Goal: Task Accomplishment & Management: Use online tool/utility

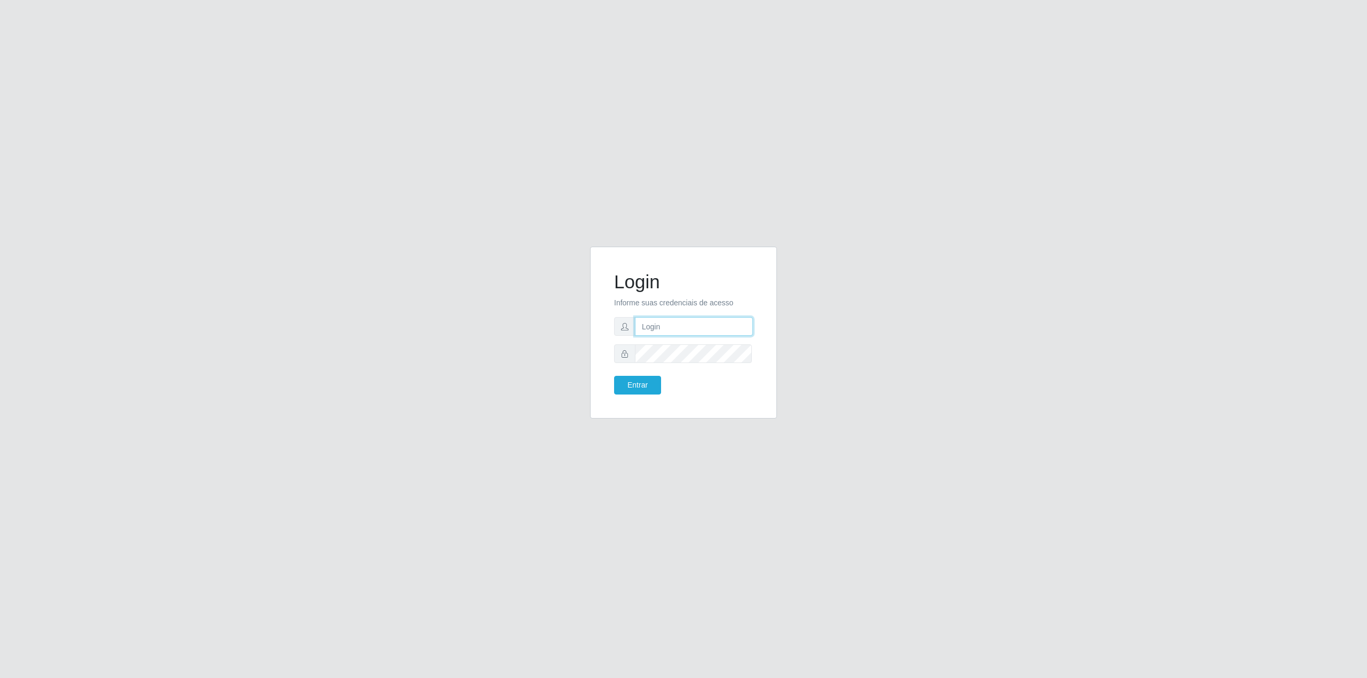
click at [657, 321] on input "text" at bounding box center [694, 326] width 118 height 19
type input "[EMAIL_ADDRESS][DOMAIN_NAME]"
click at [636, 390] on button "Entrar" at bounding box center [637, 385] width 47 height 19
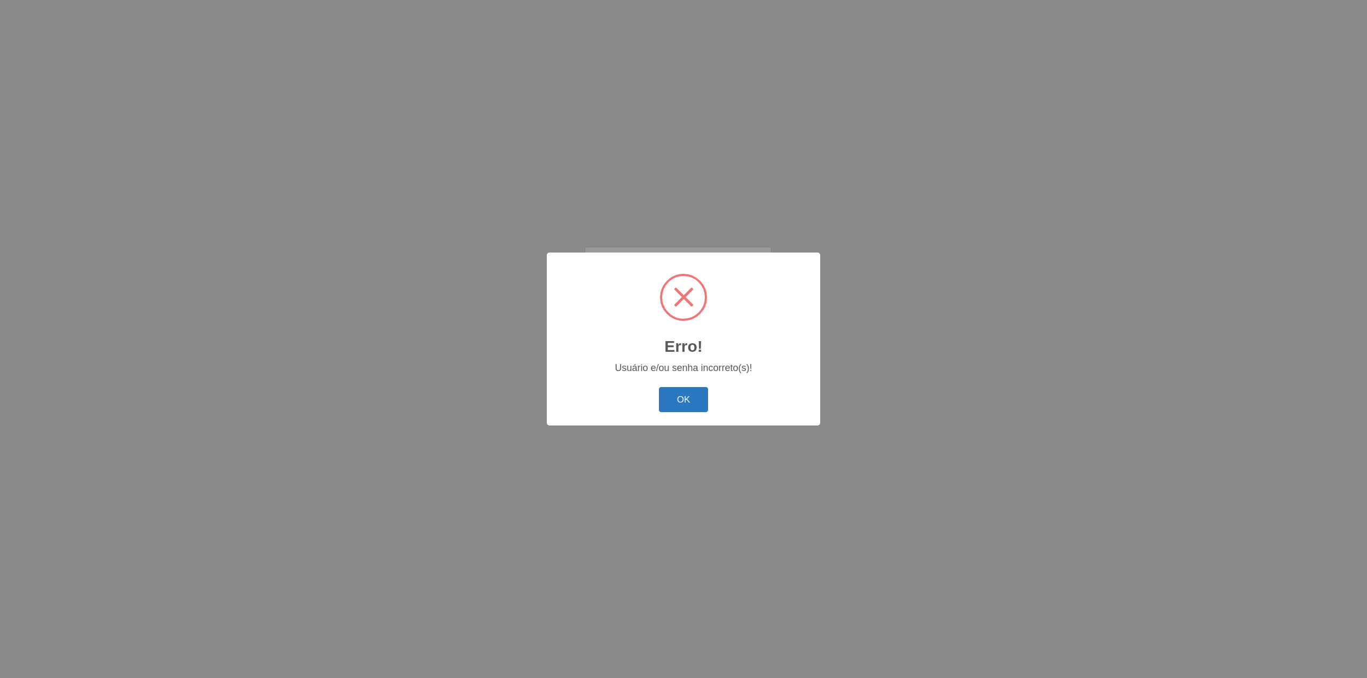
click at [684, 389] on button "OK" at bounding box center [684, 399] width 50 height 25
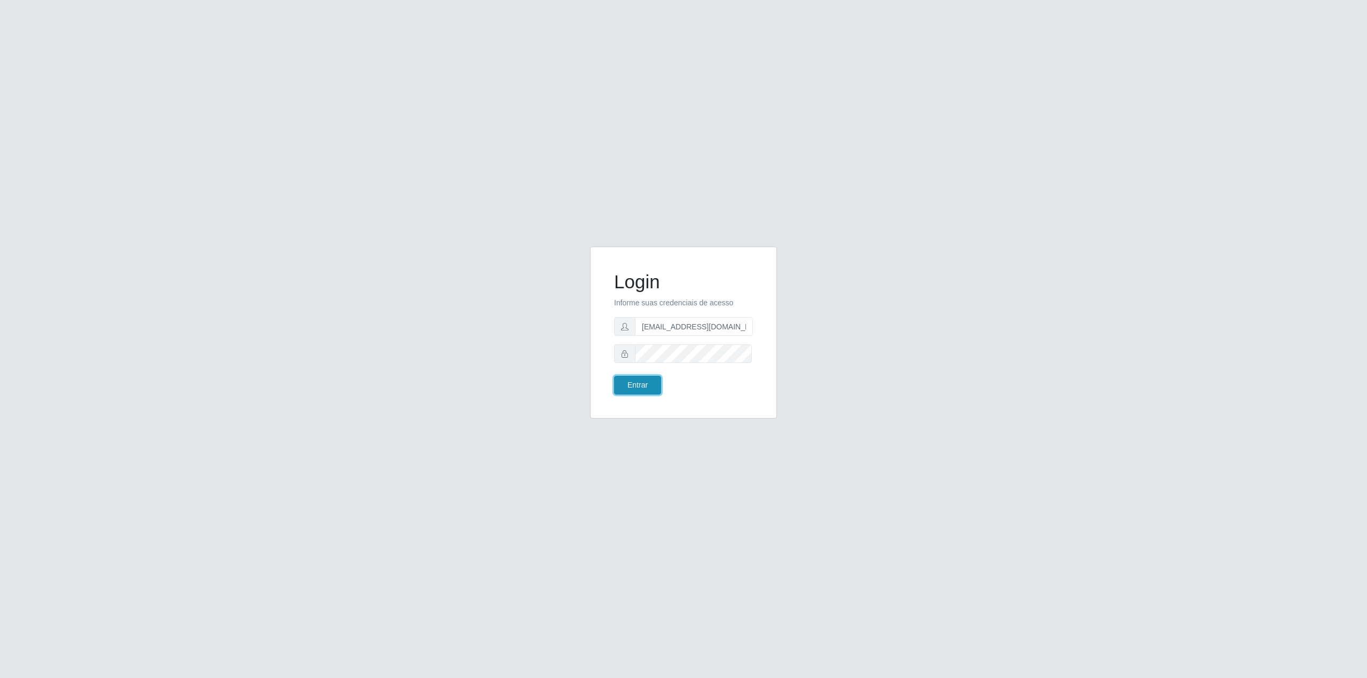
click at [637, 385] on button "Entrar" at bounding box center [637, 385] width 47 height 19
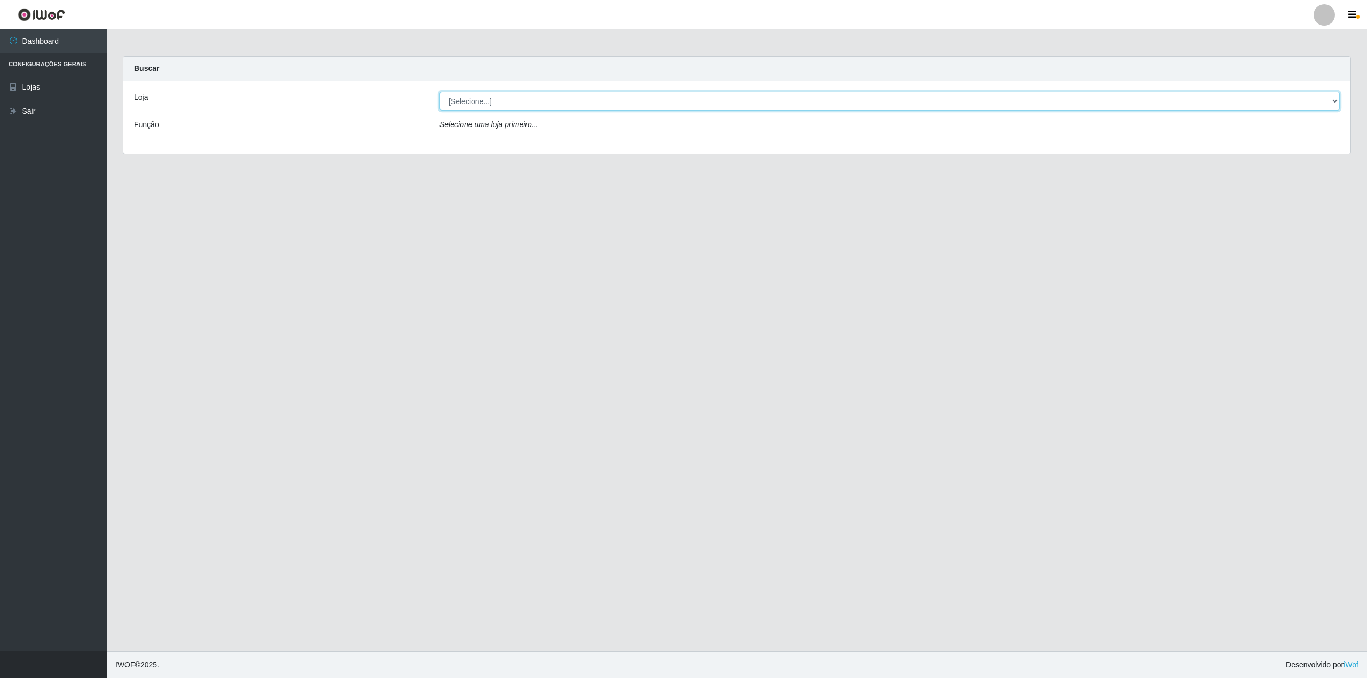
click at [1306, 110] on select "[Selecione...] BomQueSó Agreste - Loja 2" at bounding box center [890, 101] width 901 height 19
select select "214"
click at [440, 92] on select "[Selecione...] BomQueSó Agreste - Loja 2" at bounding box center [890, 101] width 901 height 19
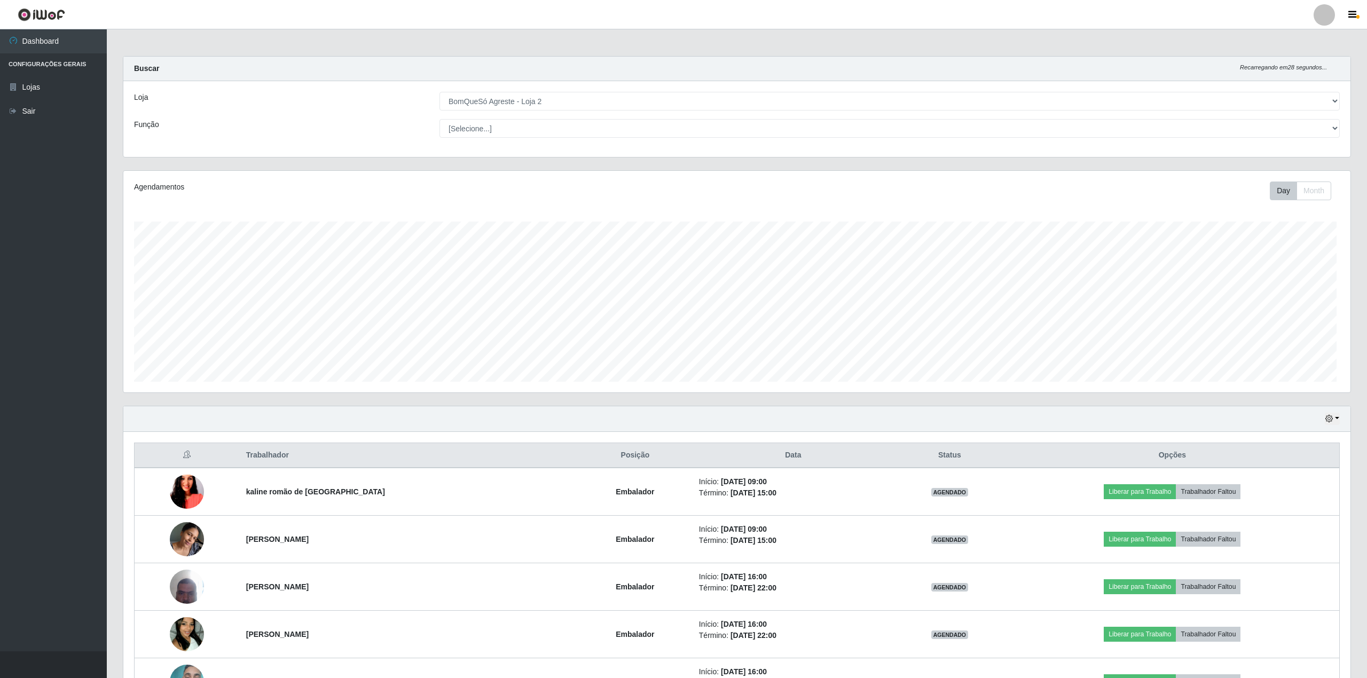
click at [1221, 112] on div "Loja [Selecione...] BomQueSó Agreste - Loja 2 Função [Selecione...] ASG ASG + A…" at bounding box center [736, 119] width 1227 height 76
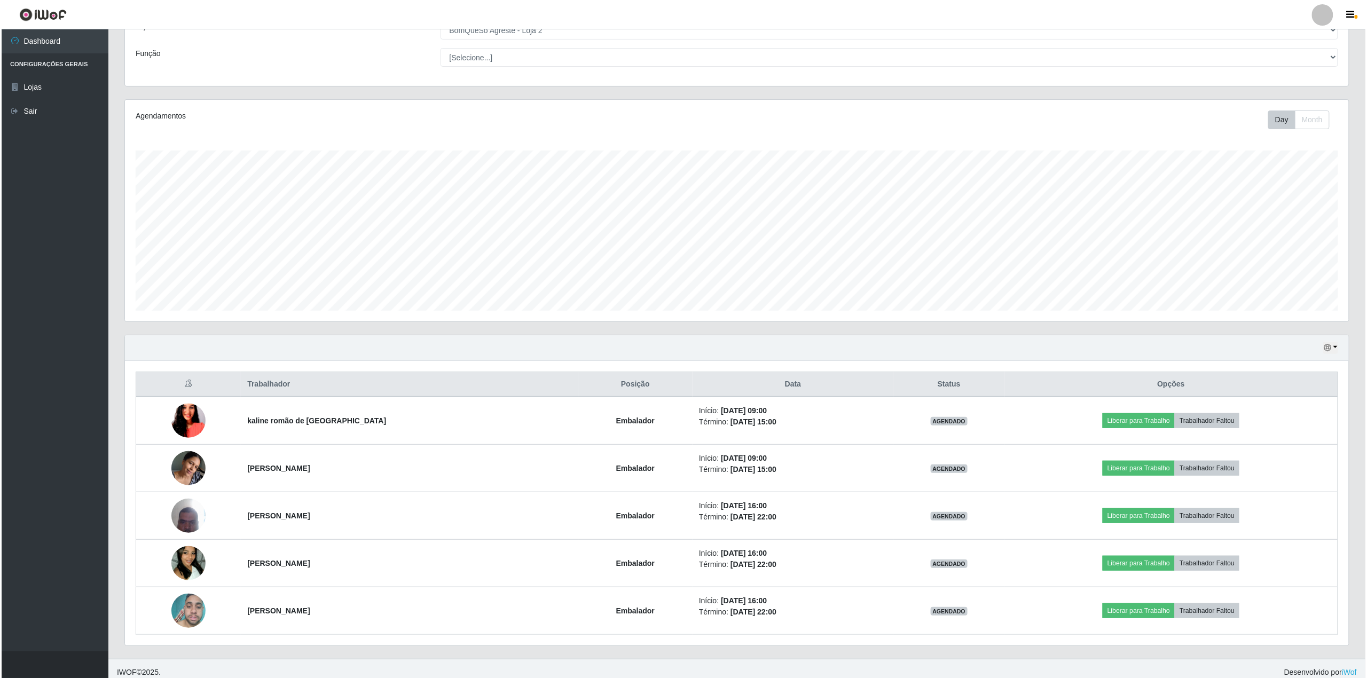
scroll to position [81, 0]
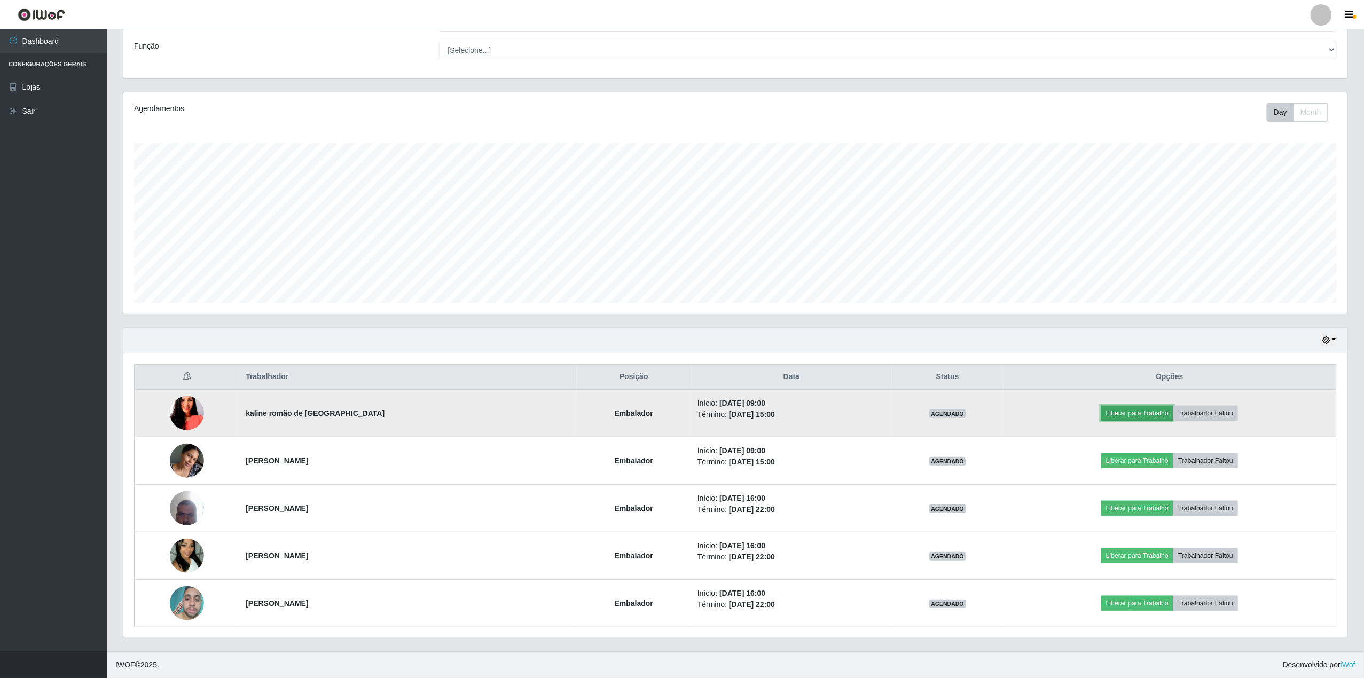
click at [1124, 406] on button "Liberar para Trabalho" at bounding box center [1137, 413] width 72 height 15
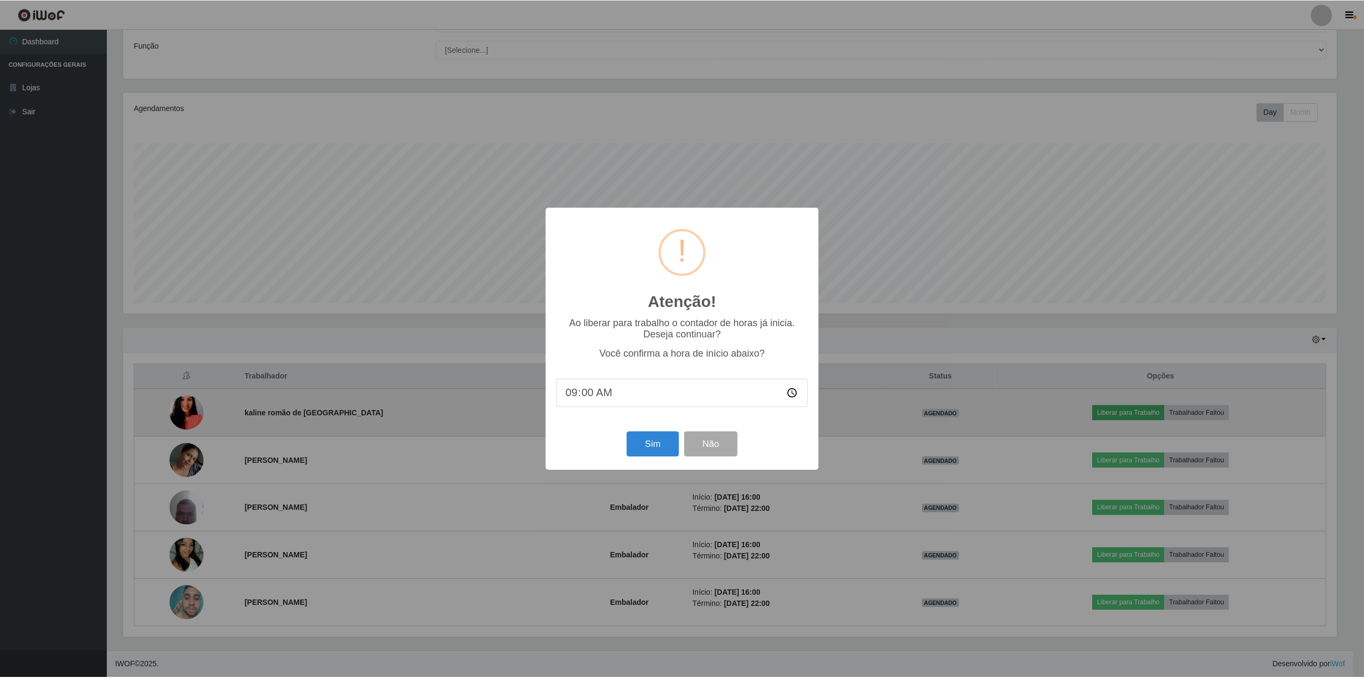
scroll to position [222, 1216]
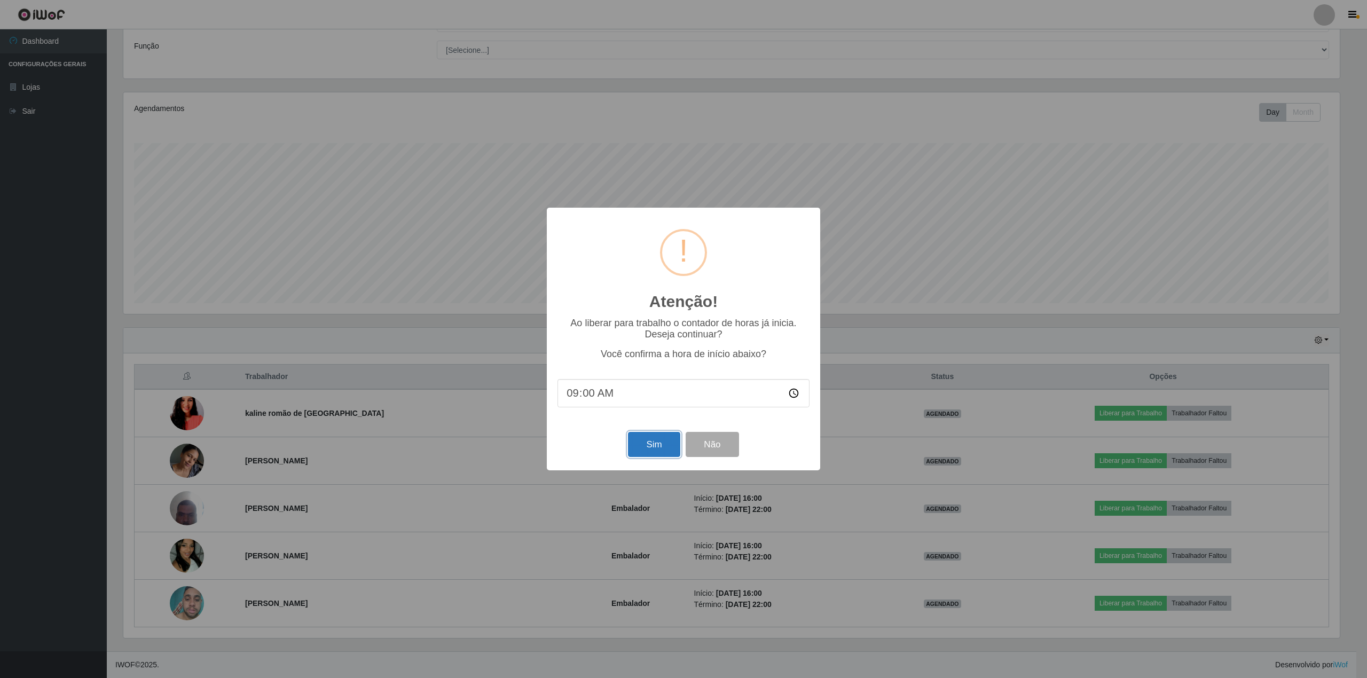
click at [639, 447] on button "Sim" at bounding box center [654, 444] width 52 height 25
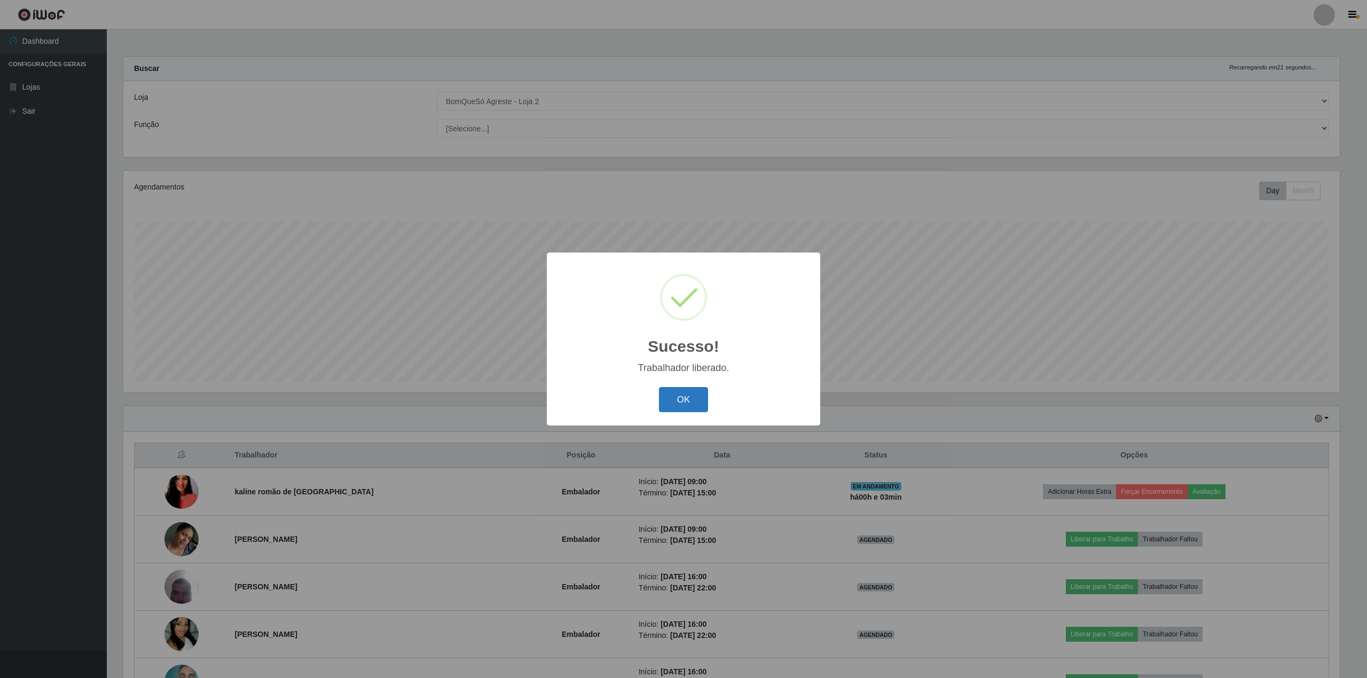
click at [678, 407] on button "OK" at bounding box center [684, 399] width 50 height 25
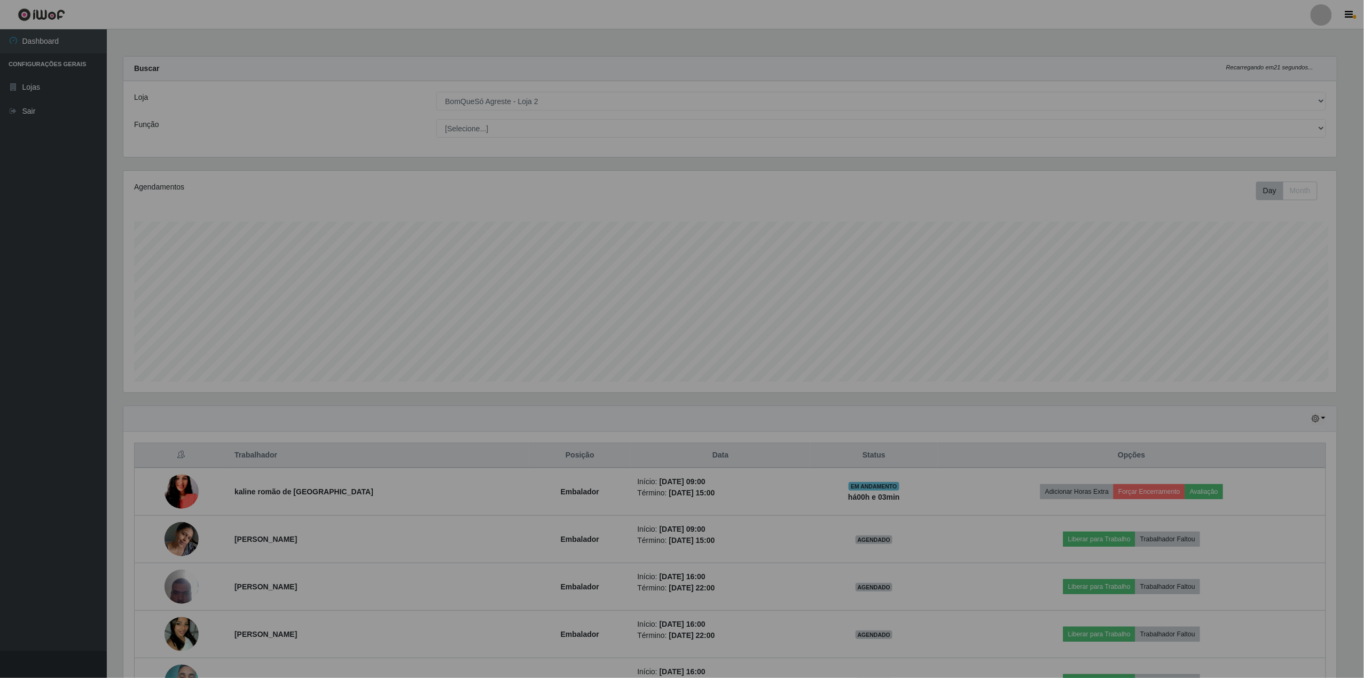
scroll to position [222, 1224]
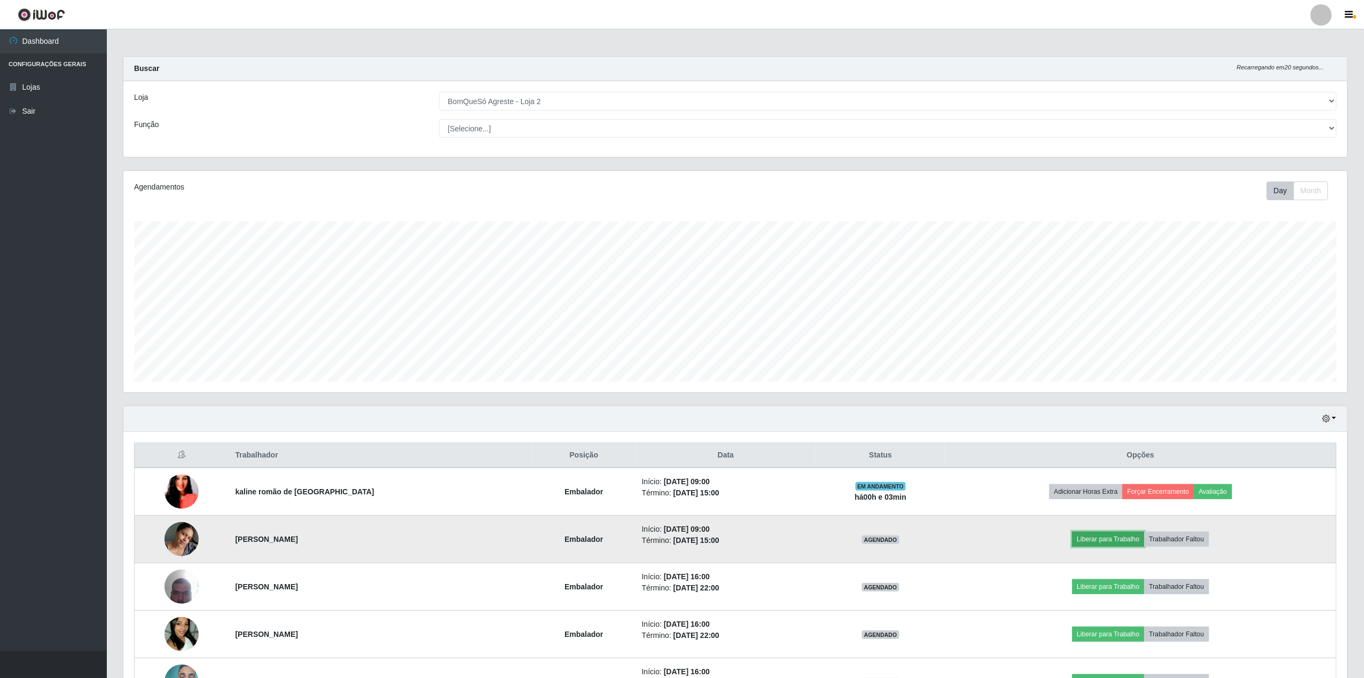
click at [1120, 539] on button "Liberar para Trabalho" at bounding box center [1108, 539] width 72 height 15
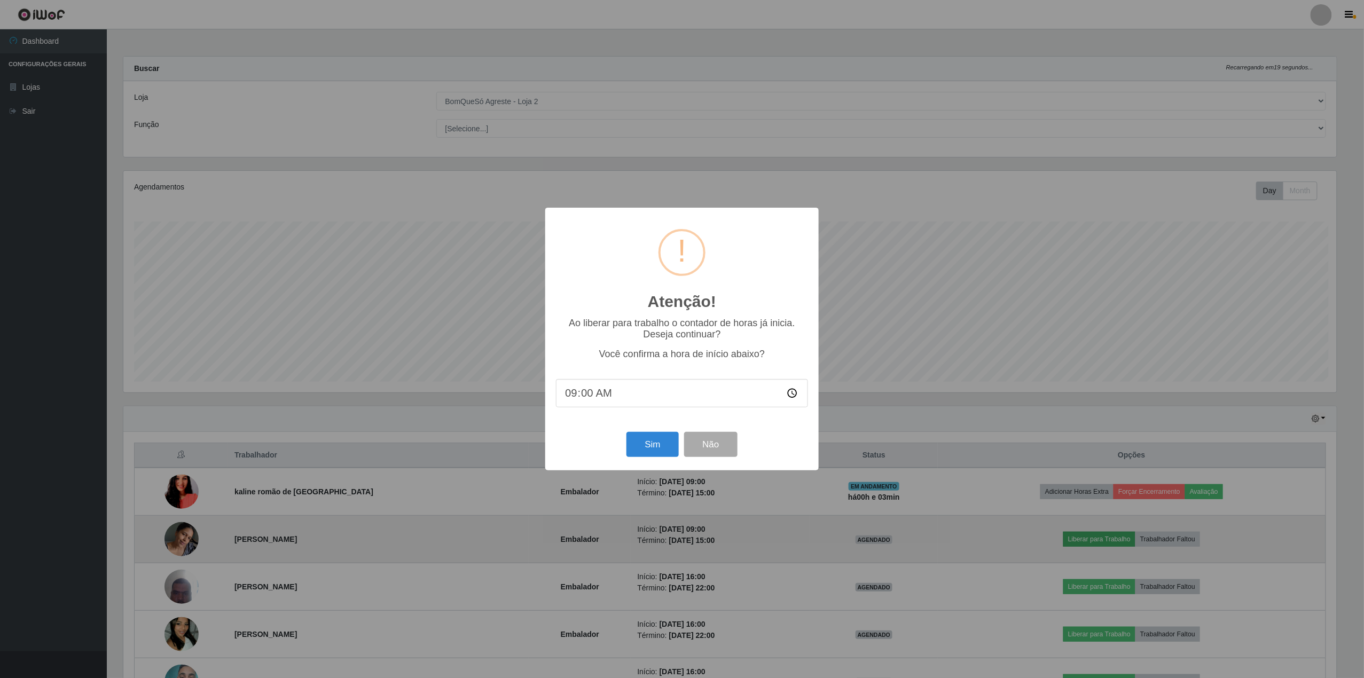
scroll to position [222, 1216]
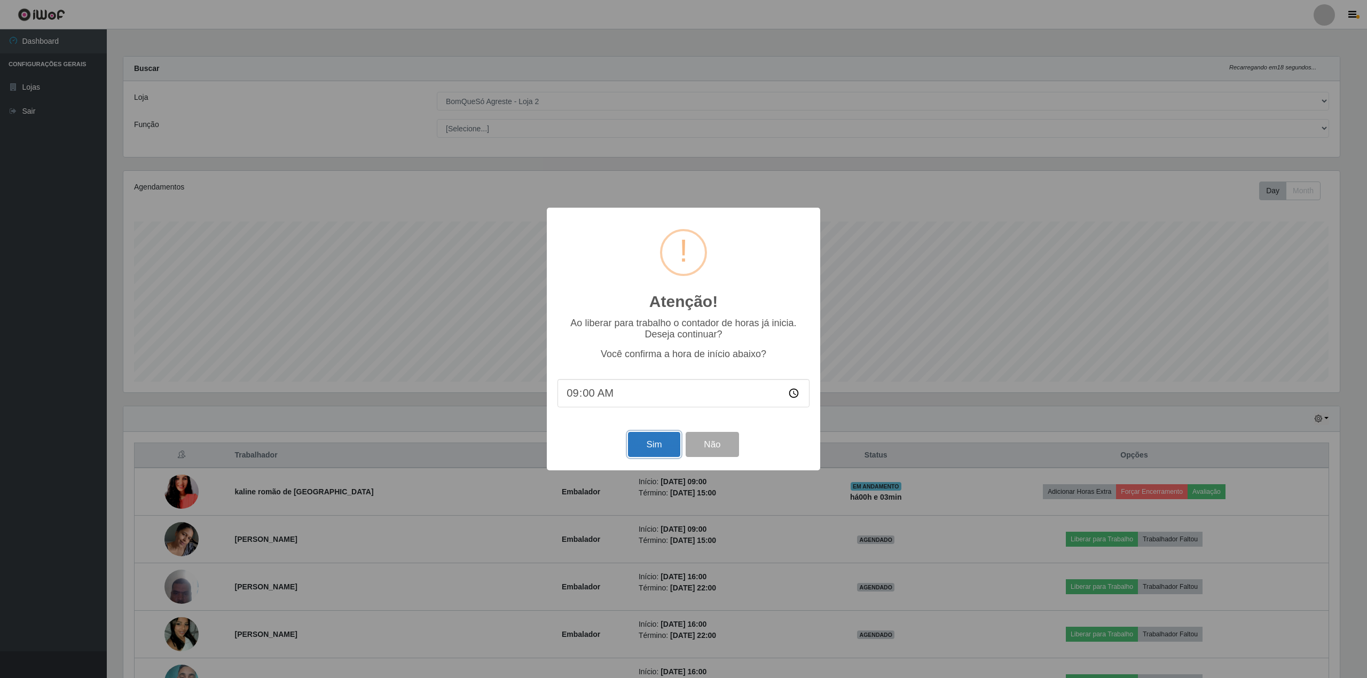
click at [642, 436] on button "Sim" at bounding box center [654, 444] width 52 height 25
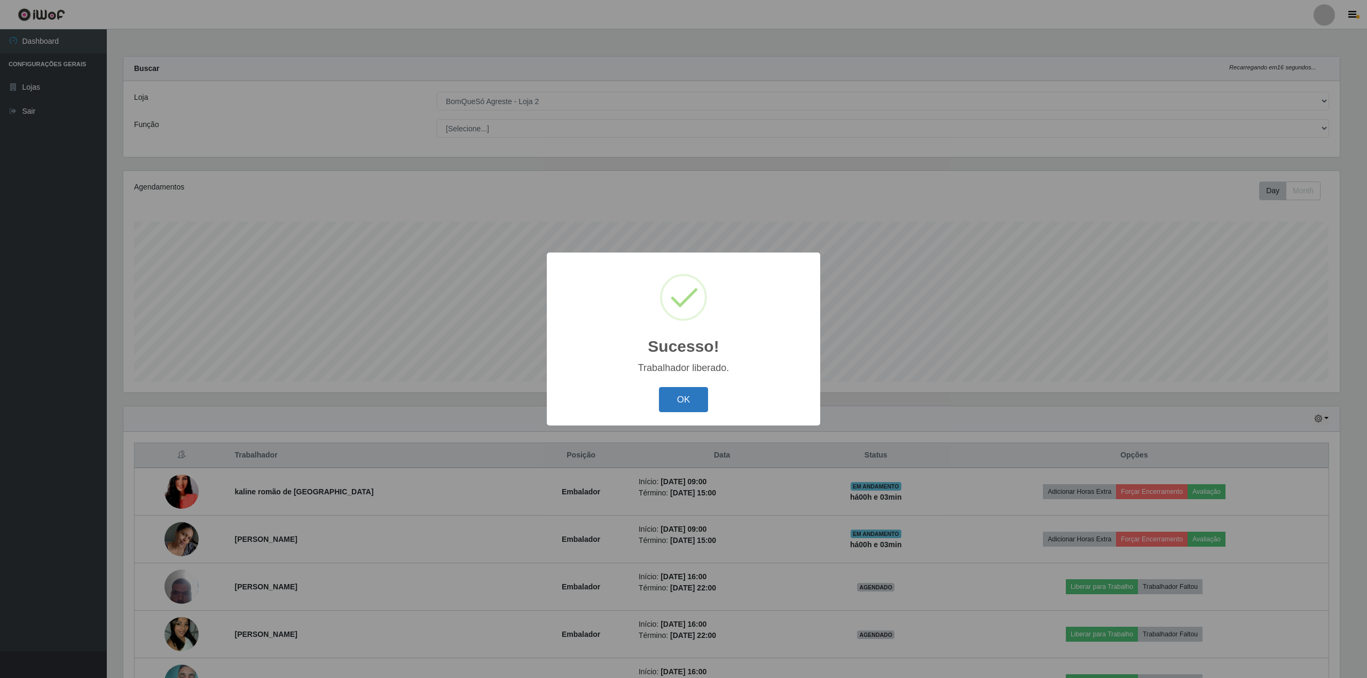
click at [678, 398] on button "OK" at bounding box center [684, 399] width 50 height 25
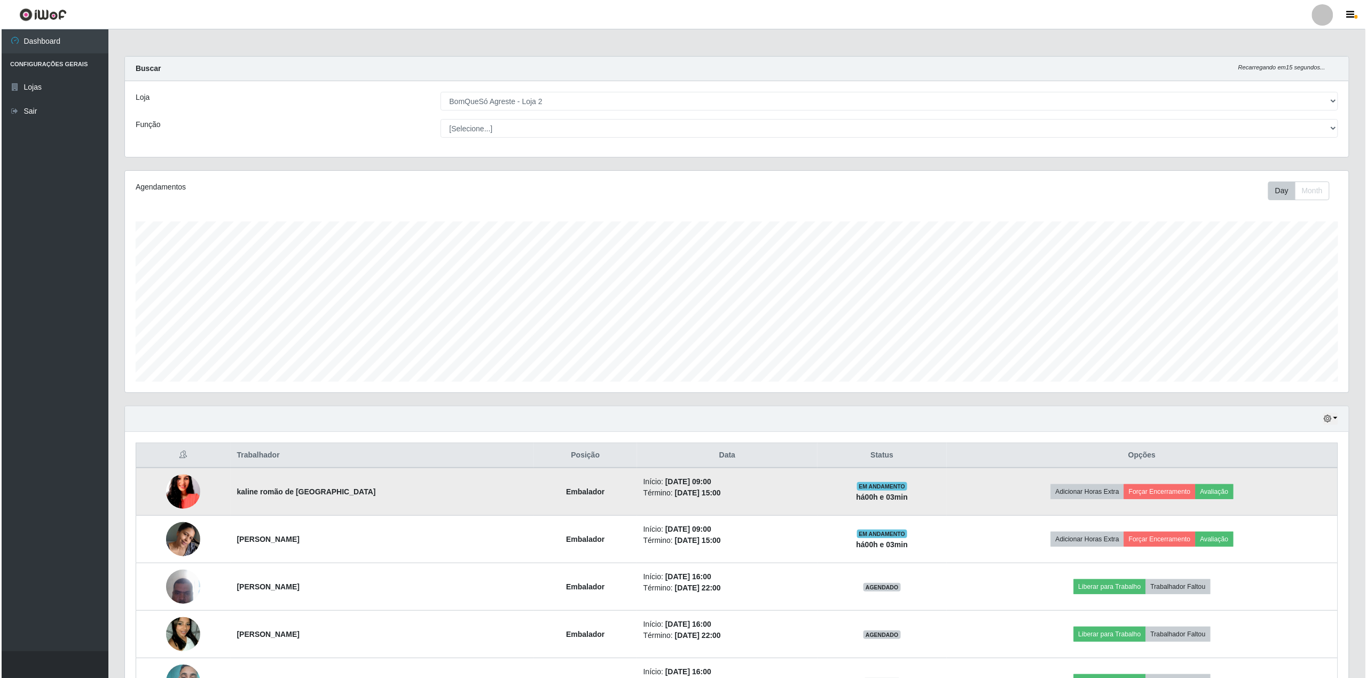
scroll to position [71, 0]
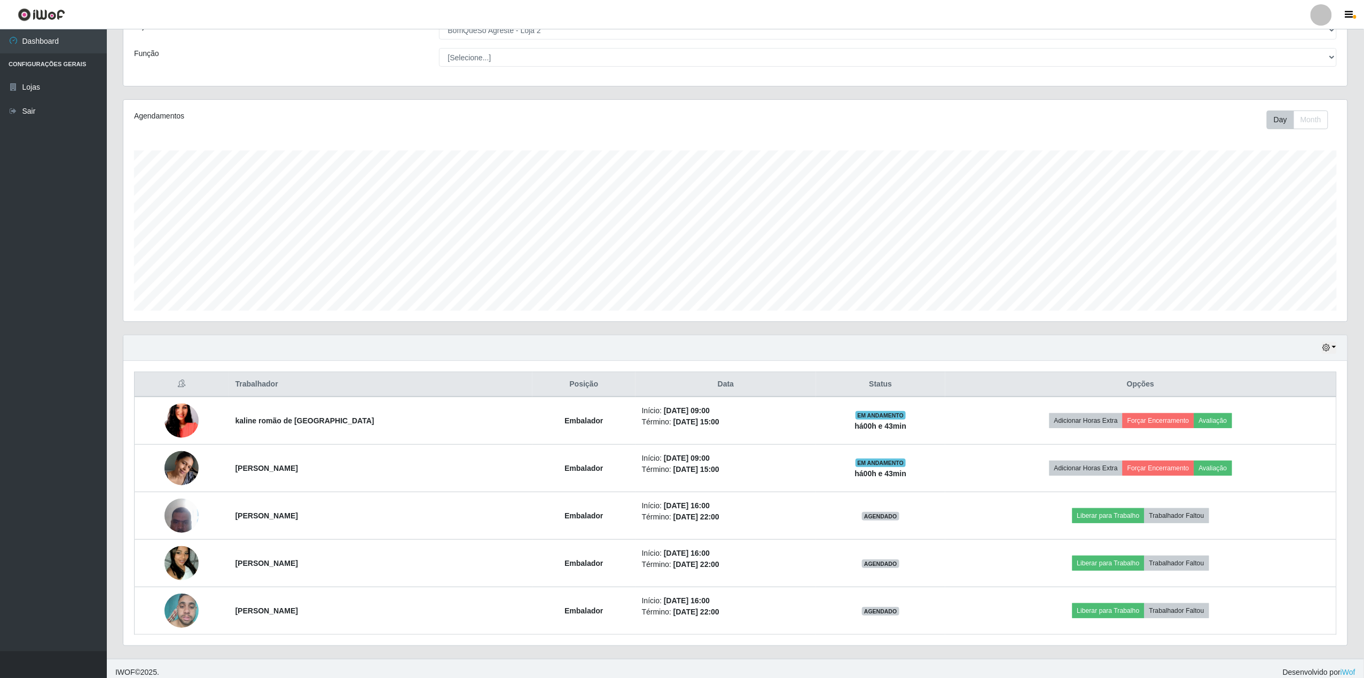
click at [1205, 113] on div "Day Month" at bounding box center [989, 120] width 711 height 19
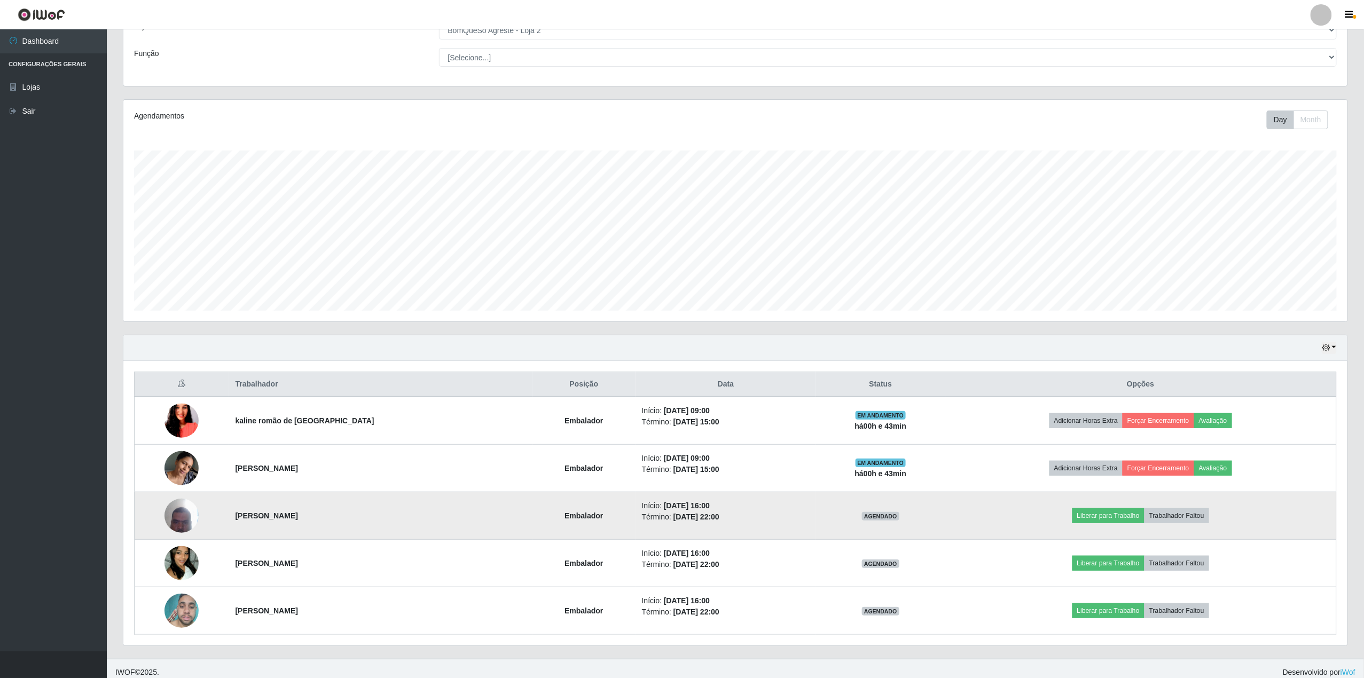
click at [182, 522] on img at bounding box center [182, 515] width 34 height 45
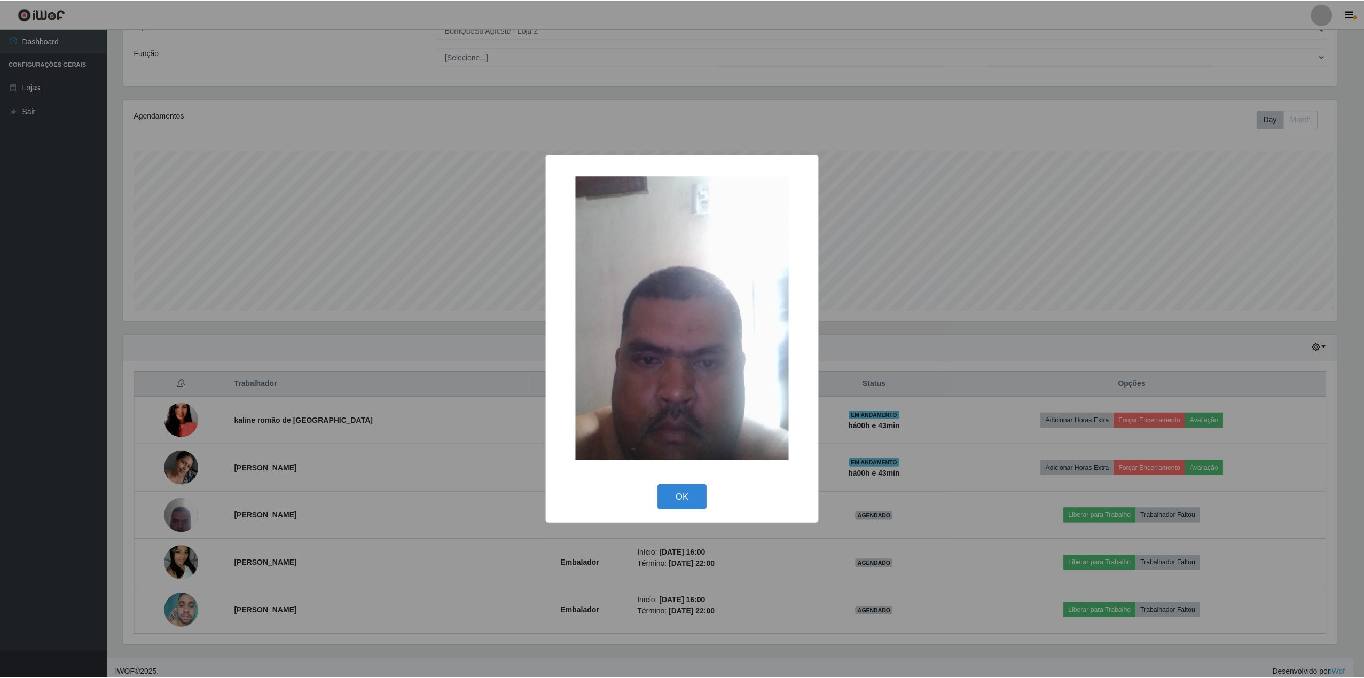
scroll to position [222, 1216]
click at [701, 501] on button "OK" at bounding box center [684, 497] width 50 height 25
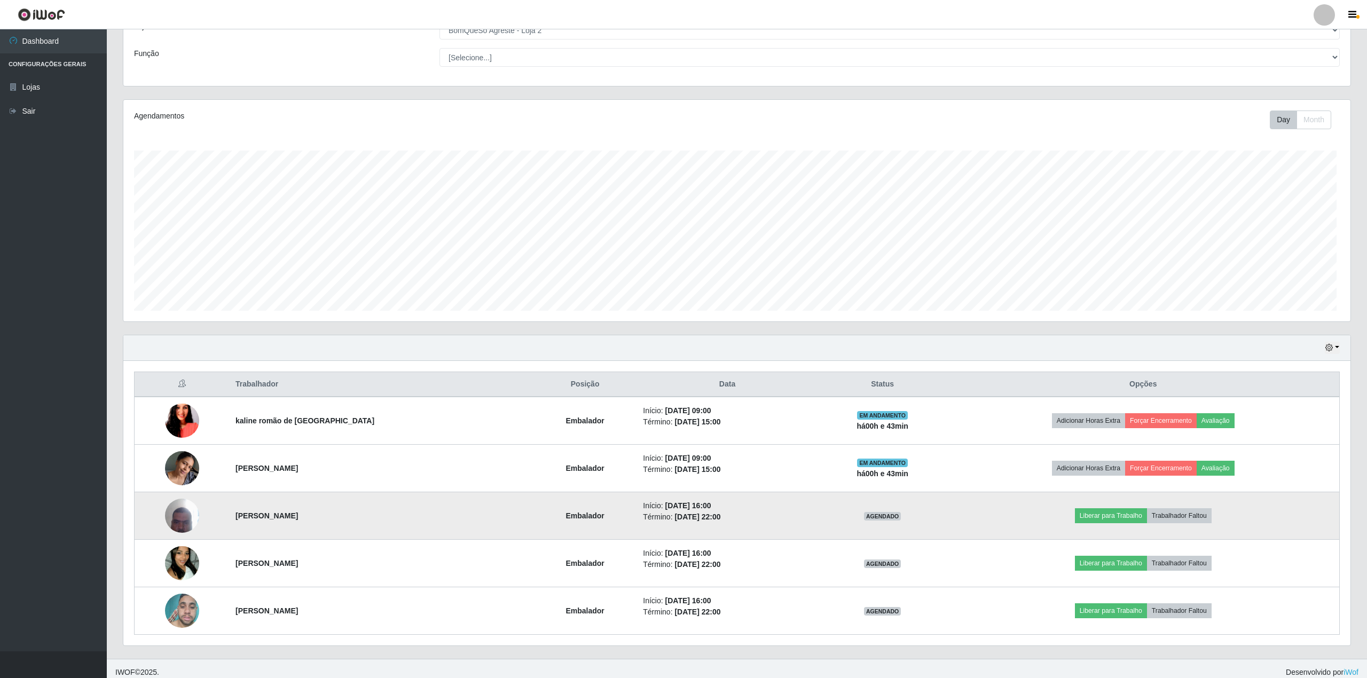
scroll to position [222, 1224]
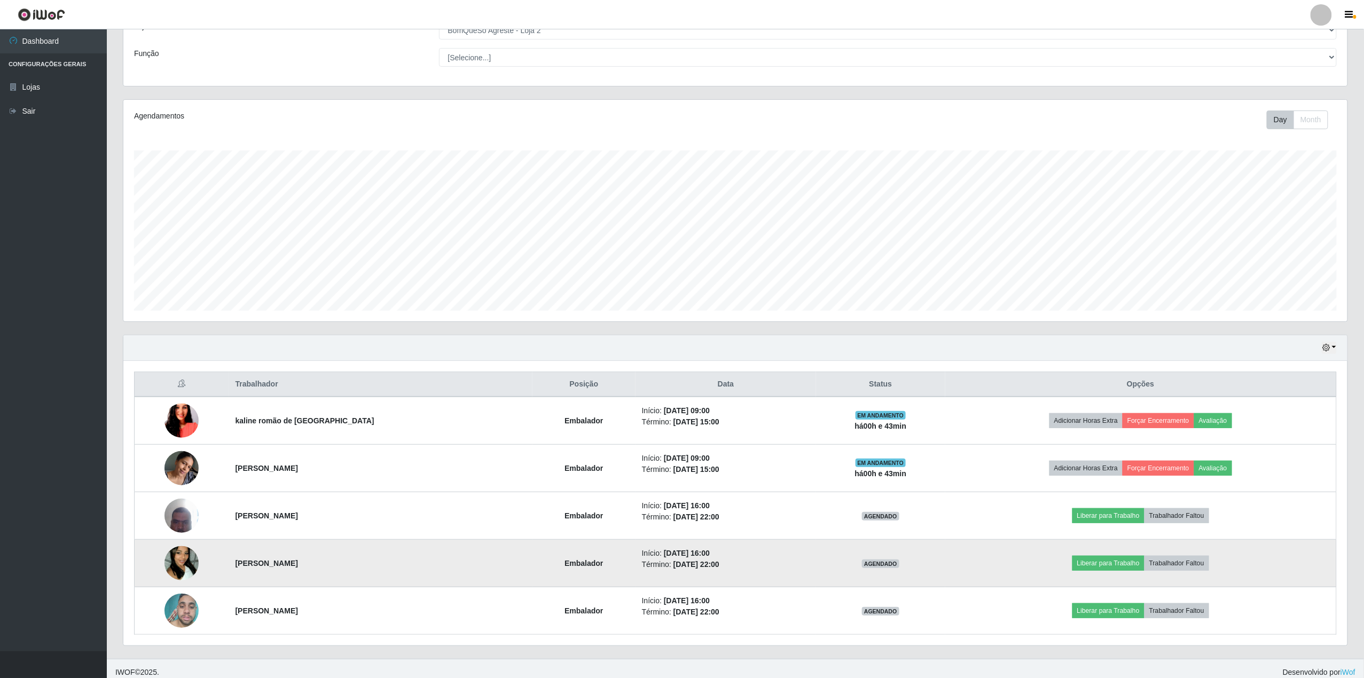
click at [191, 571] on img at bounding box center [182, 563] width 34 height 61
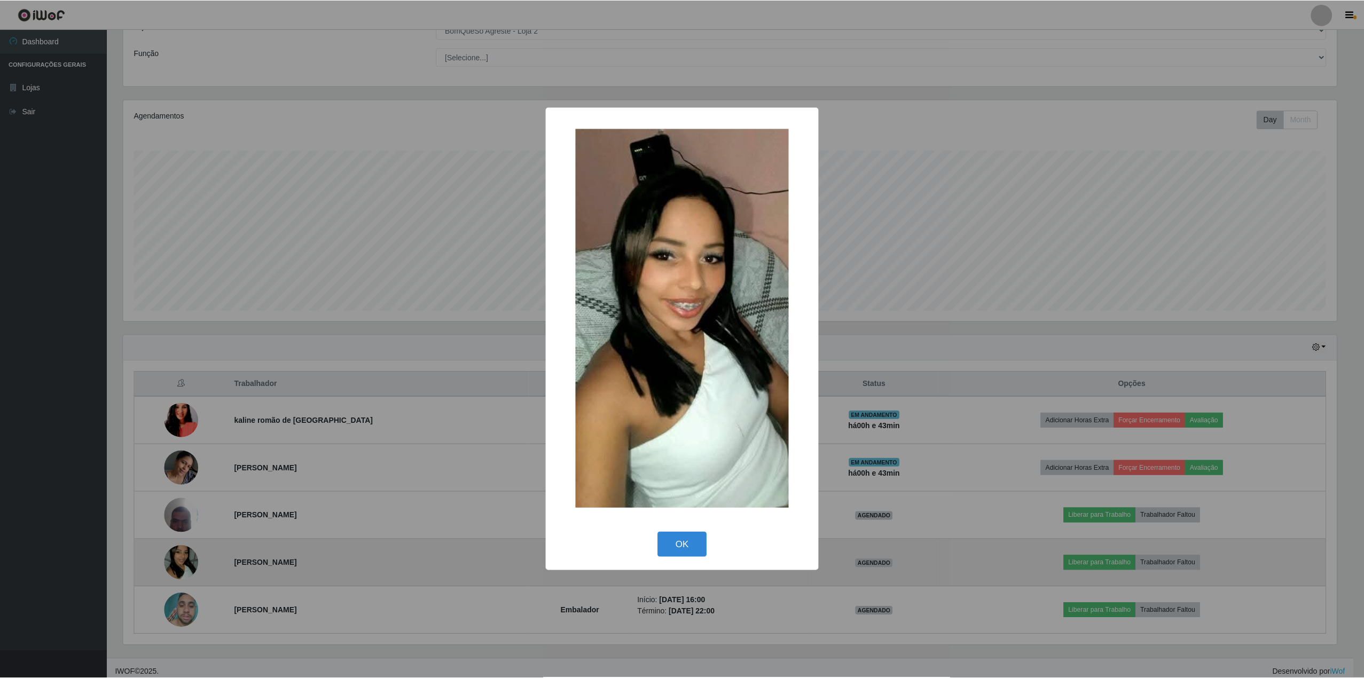
scroll to position [222, 1216]
click at [191, 571] on div "× OK Cancel" at bounding box center [683, 339] width 1367 height 678
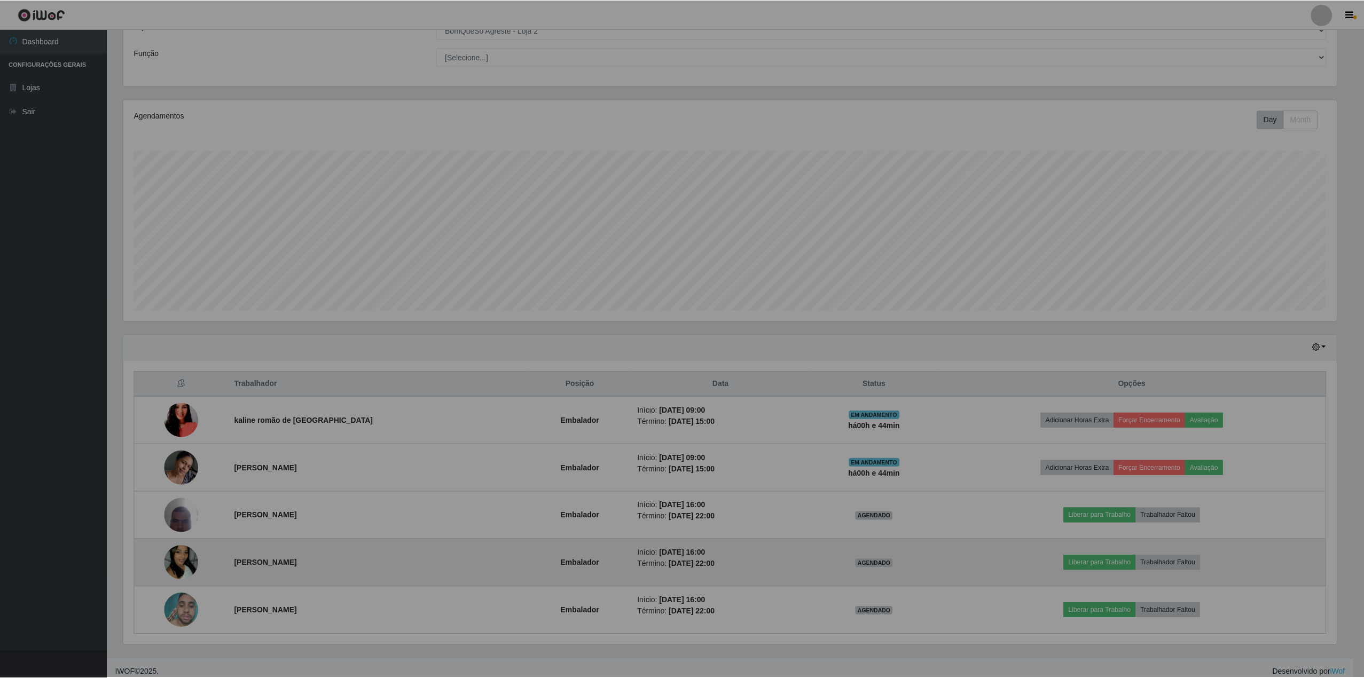
scroll to position [222, 1224]
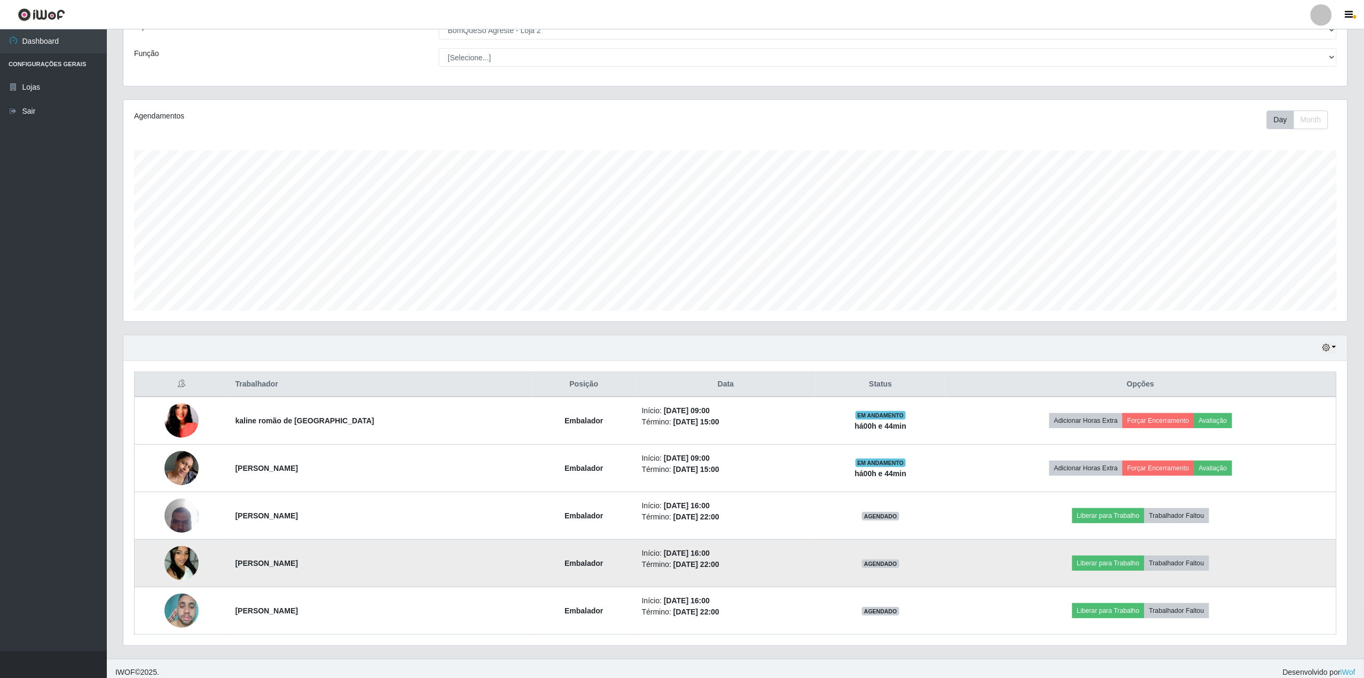
click at [191, 571] on img at bounding box center [182, 563] width 34 height 61
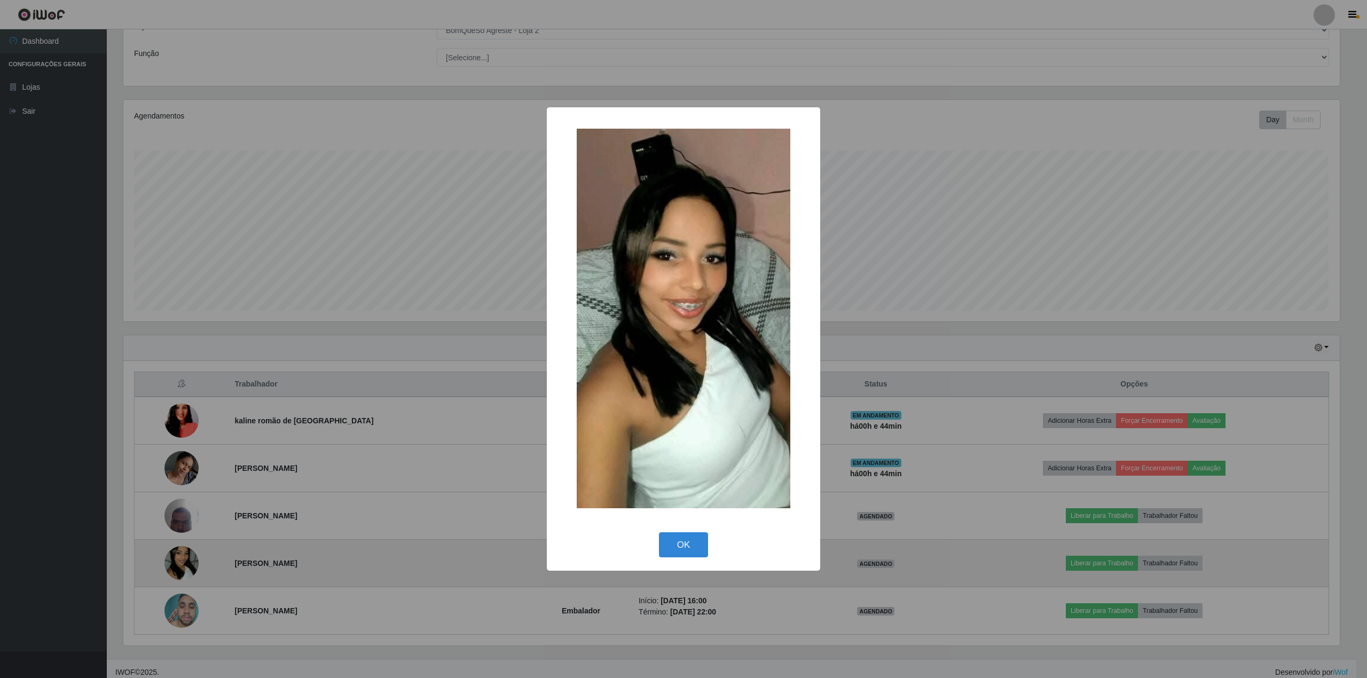
click at [191, 571] on div "× OK Cancel" at bounding box center [683, 339] width 1367 height 678
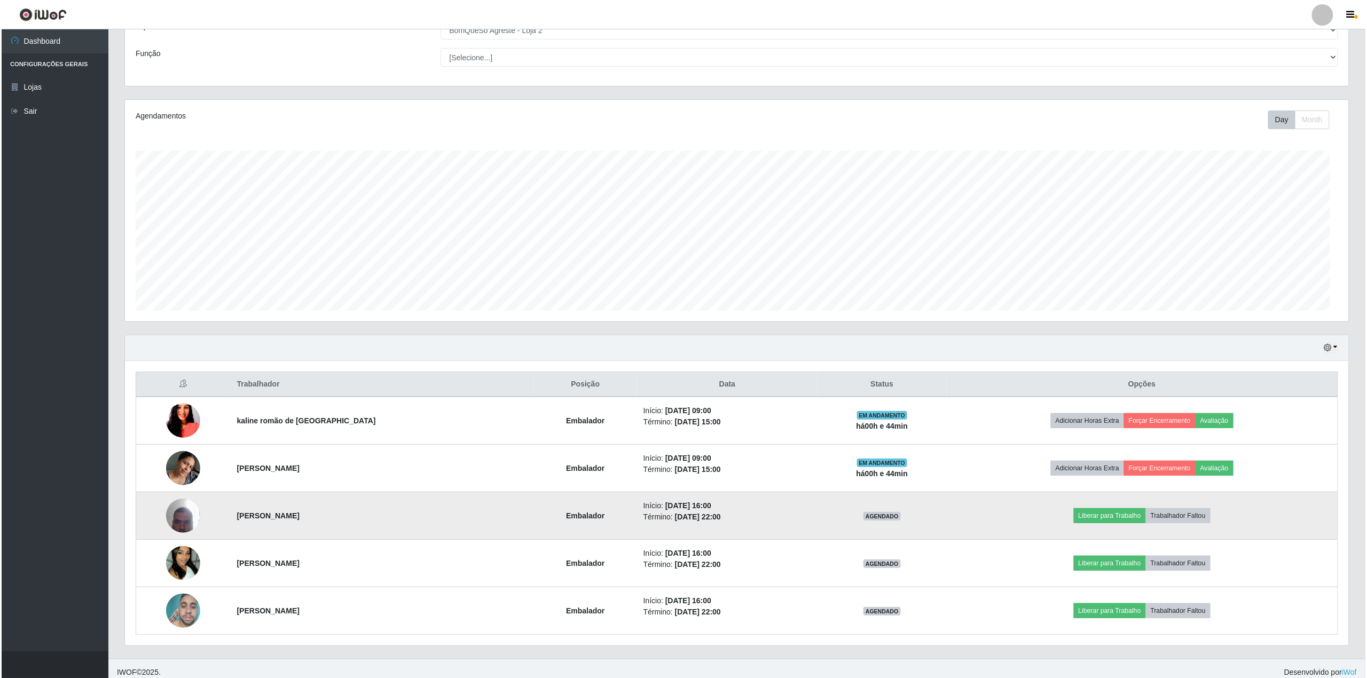
scroll to position [222, 1224]
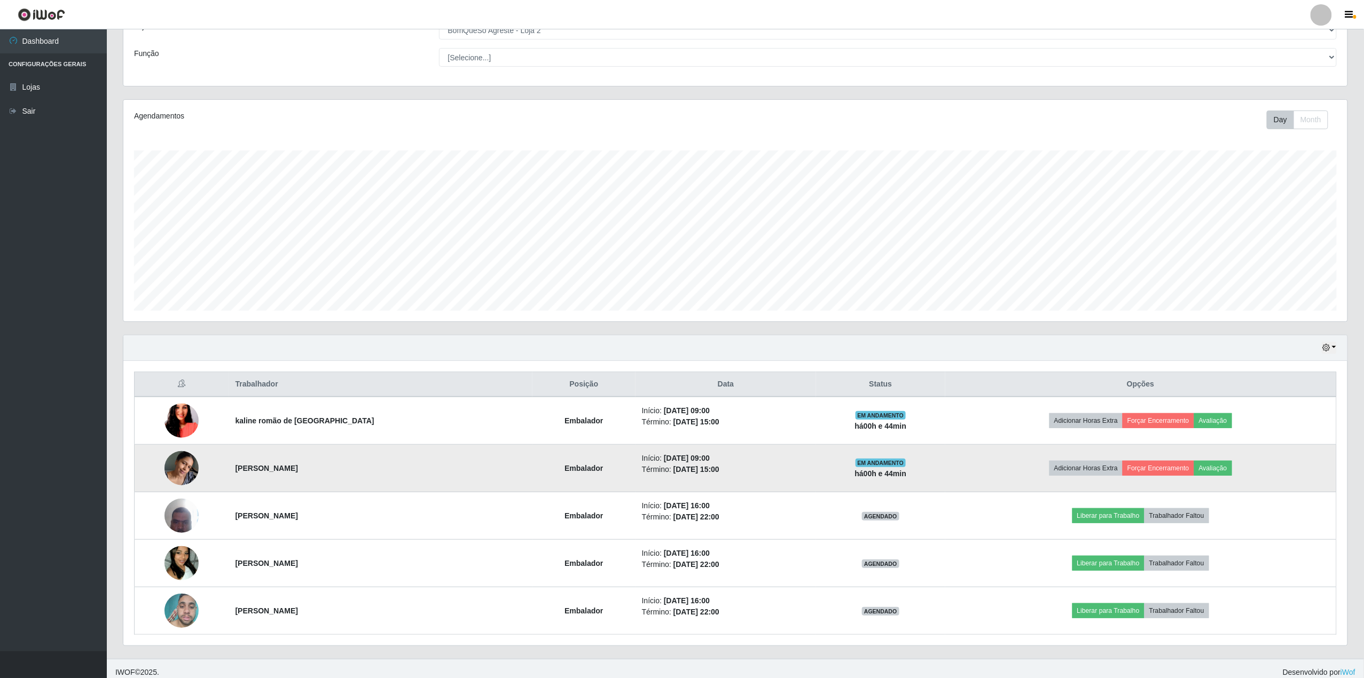
click at [171, 479] on img at bounding box center [182, 467] width 34 height 45
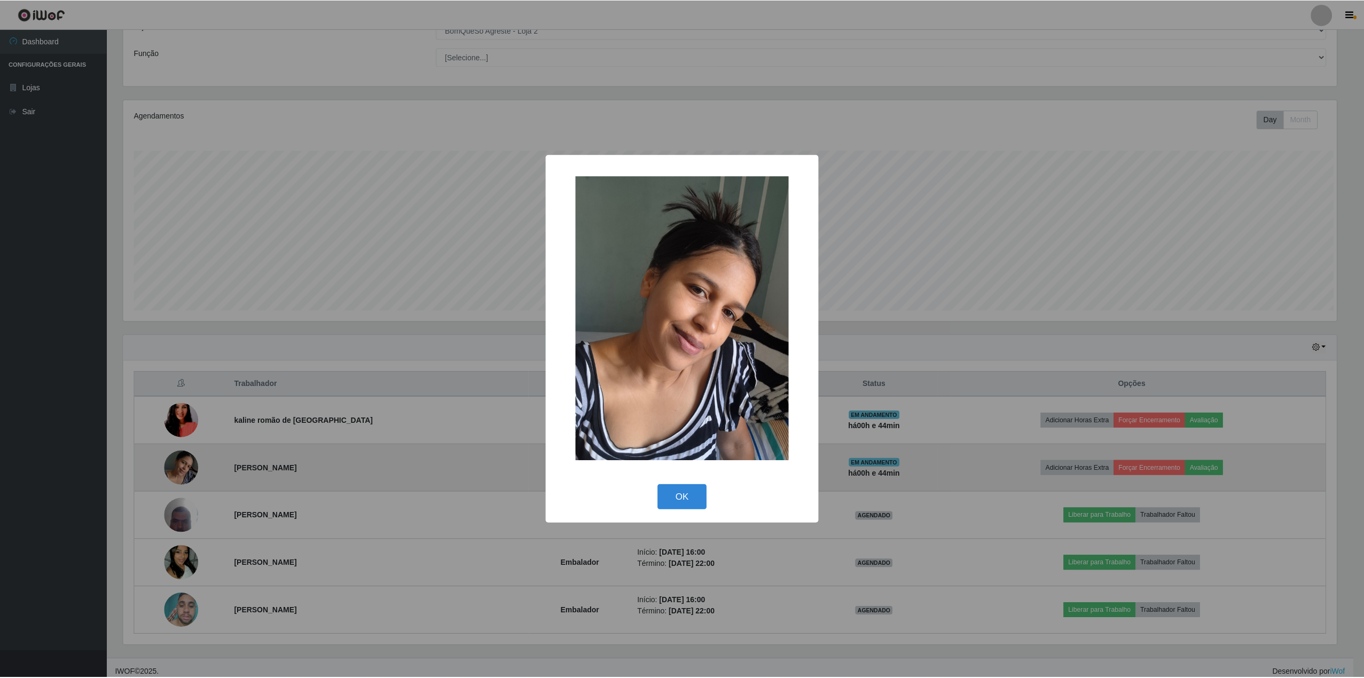
scroll to position [222, 1216]
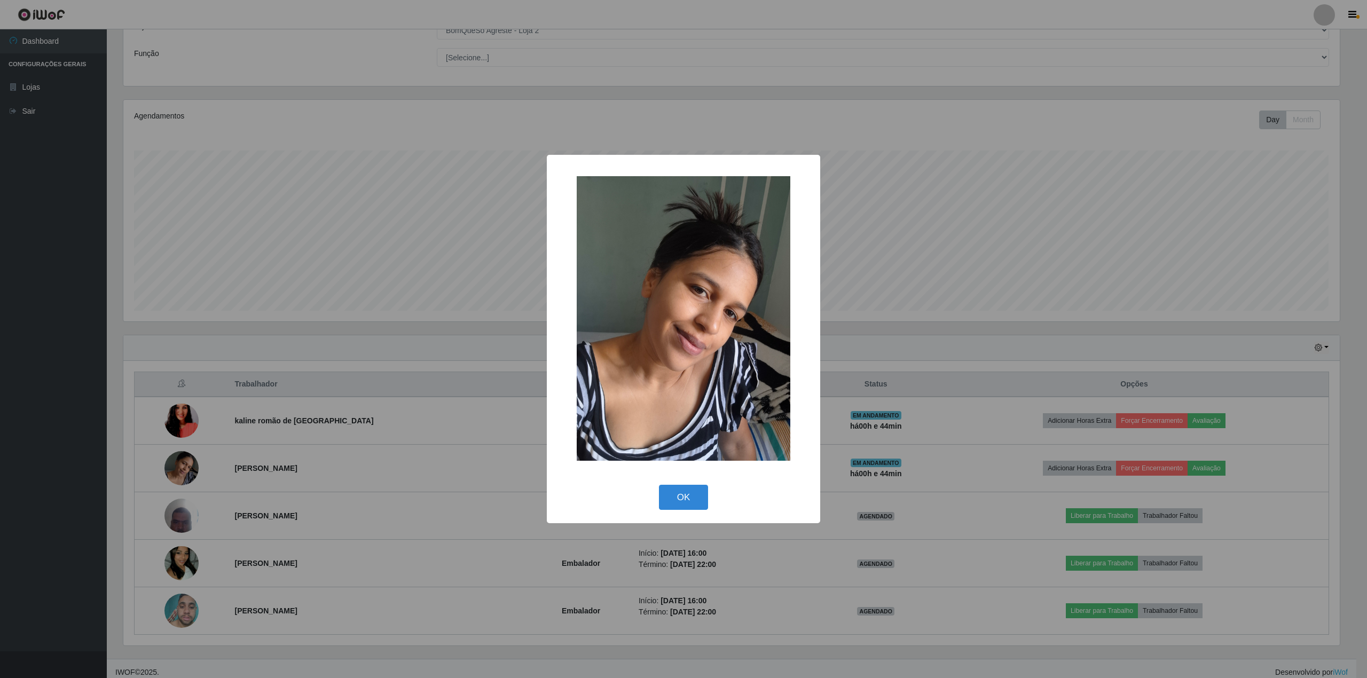
click at [171, 477] on div "× OK Cancel" at bounding box center [683, 339] width 1367 height 678
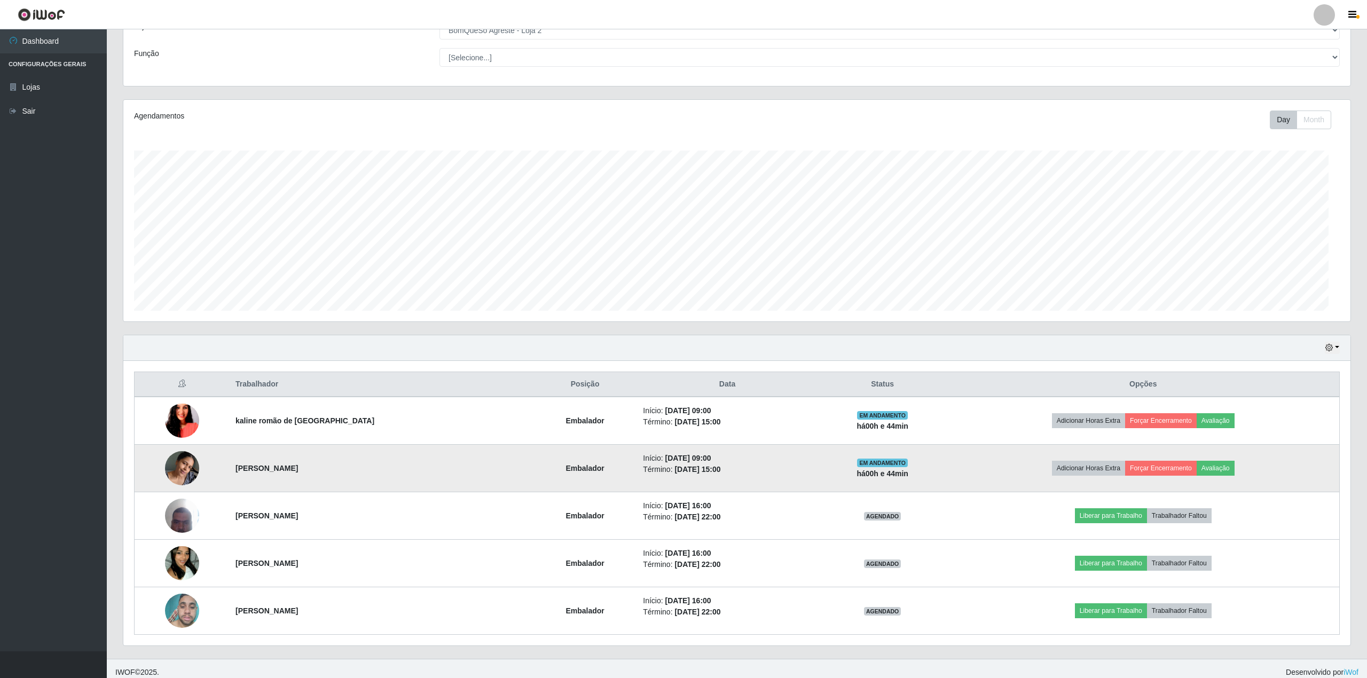
scroll to position [222, 1224]
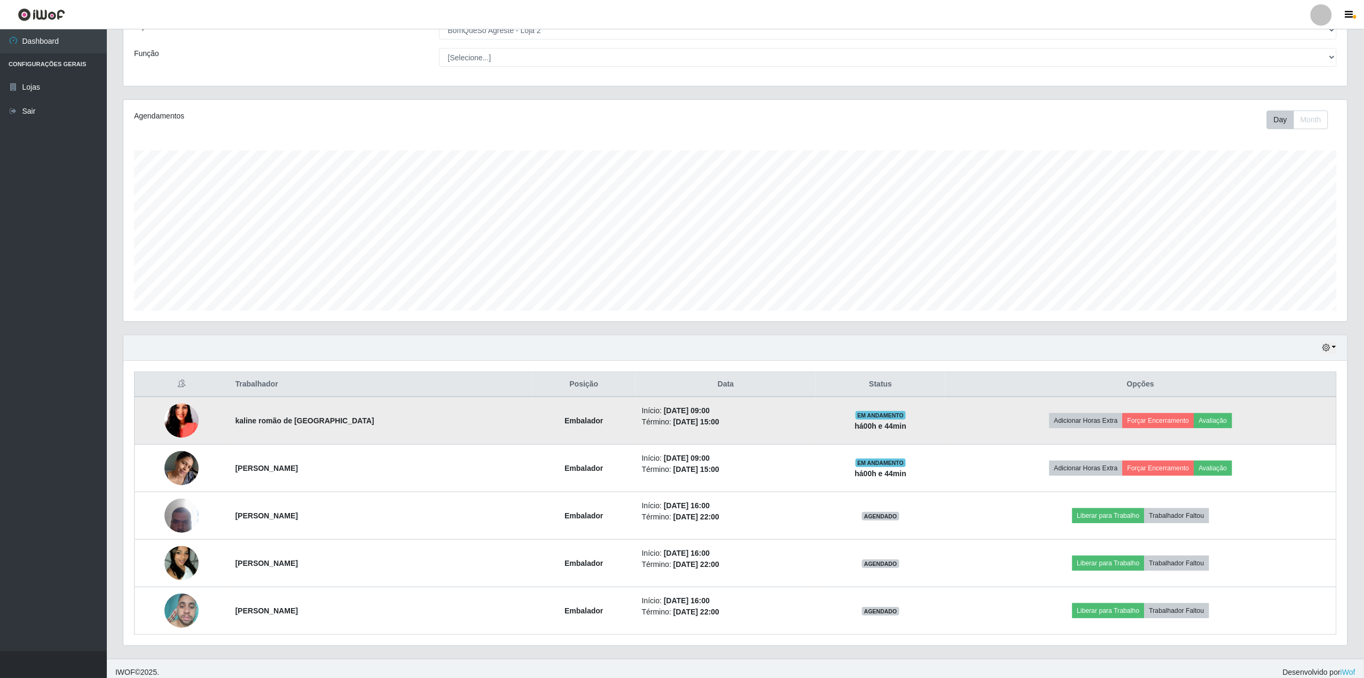
click at [170, 429] on img at bounding box center [182, 420] width 34 height 61
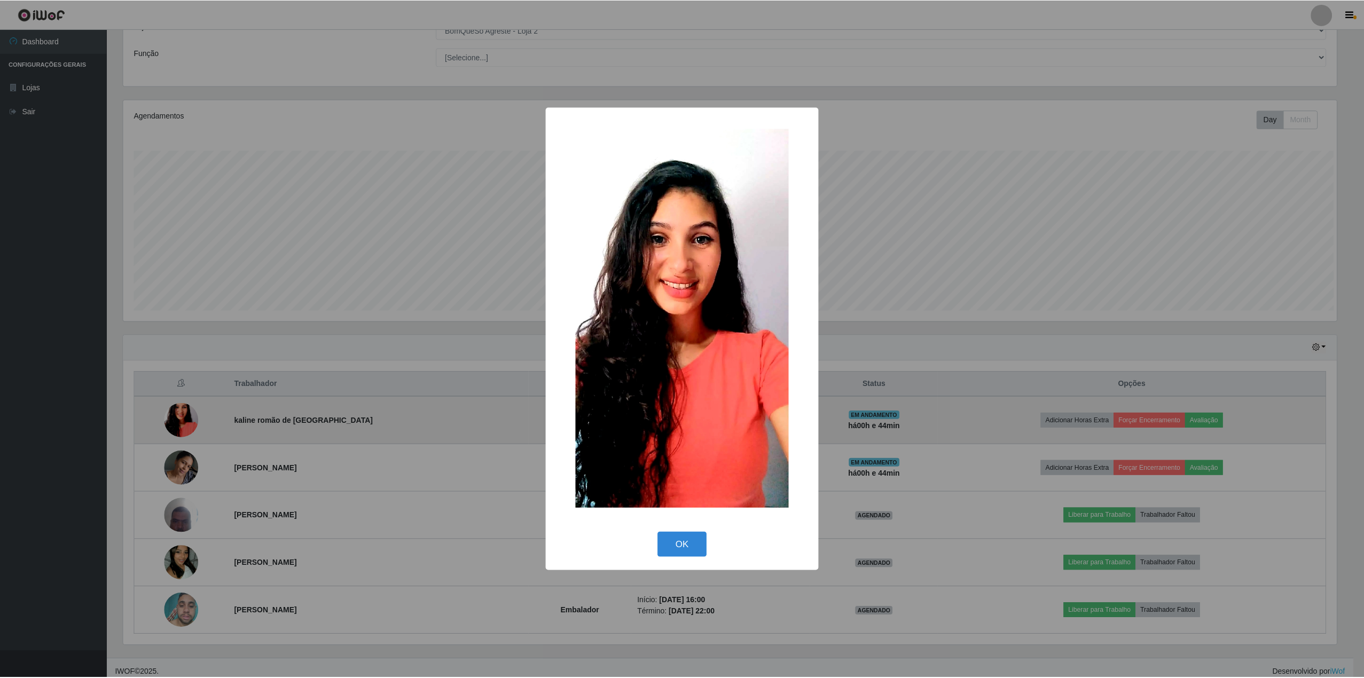
scroll to position [222, 1216]
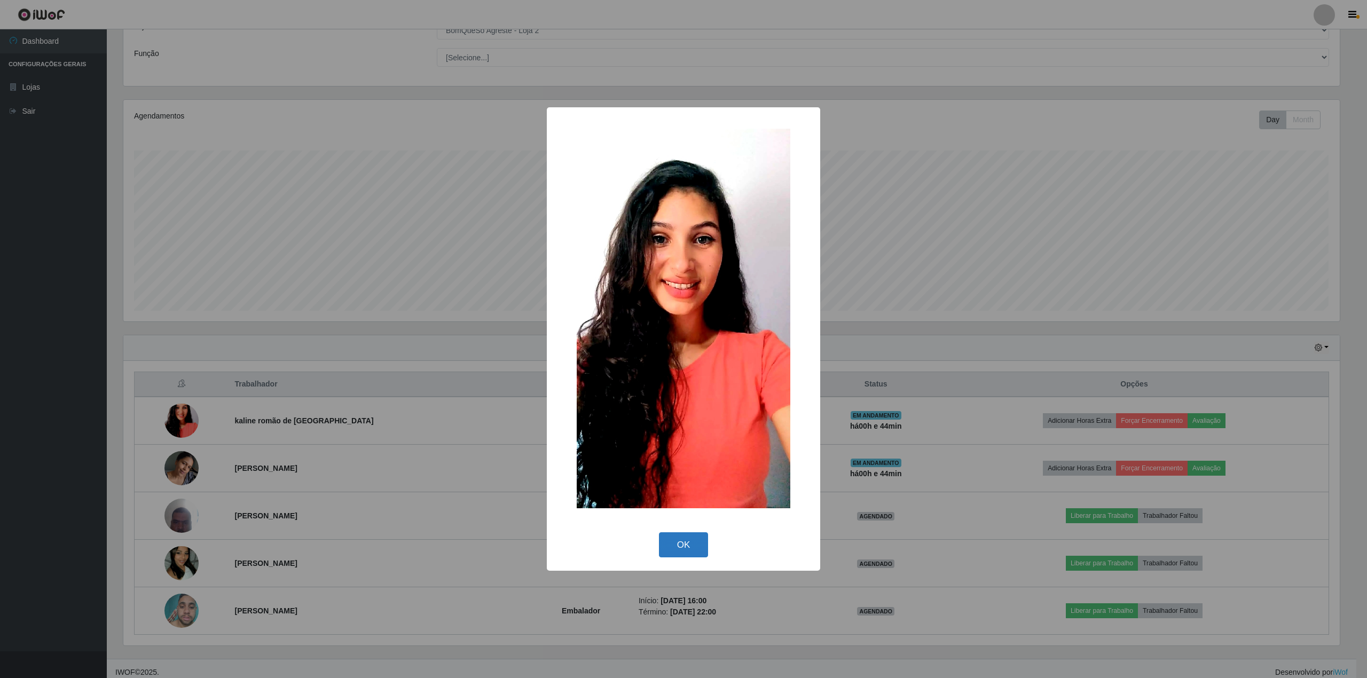
drag, startPoint x: 682, startPoint y: 548, endPoint x: 684, endPoint y: 537, distance: 11.5
click at [684, 549] on button "OK" at bounding box center [684, 545] width 50 height 25
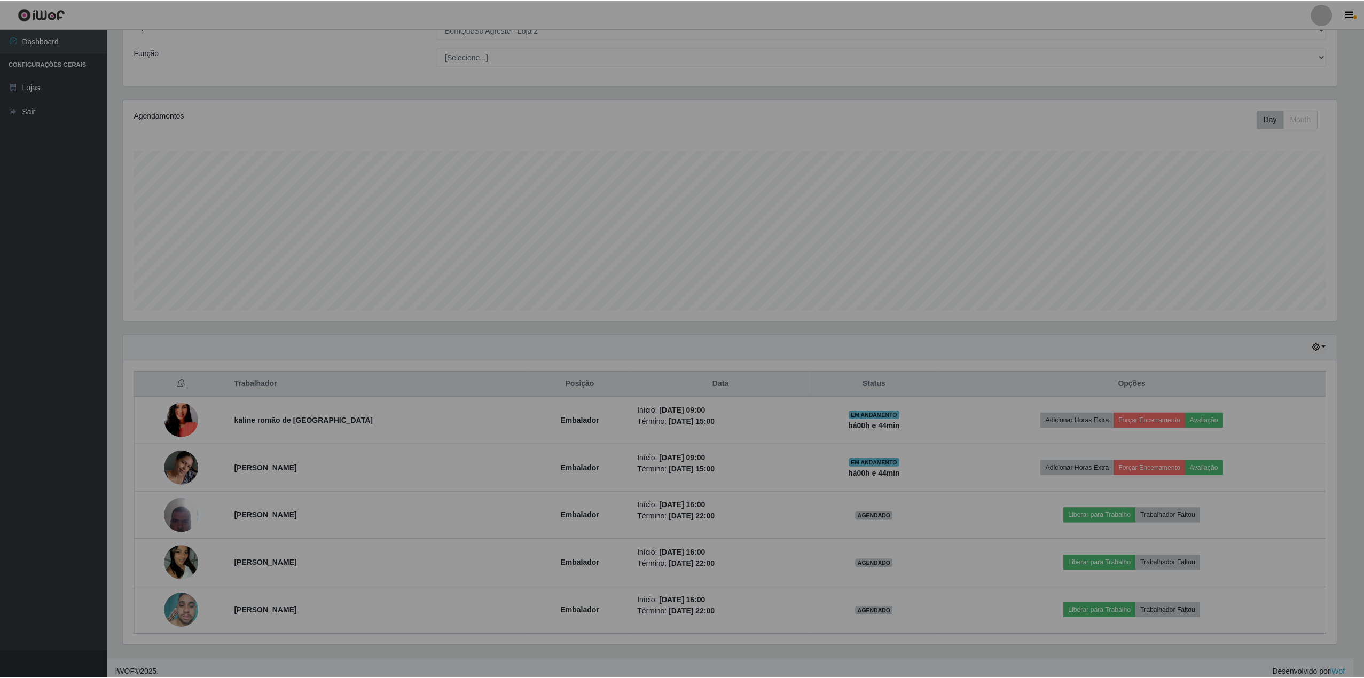
scroll to position [222, 1224]
